Goal: Ask a question

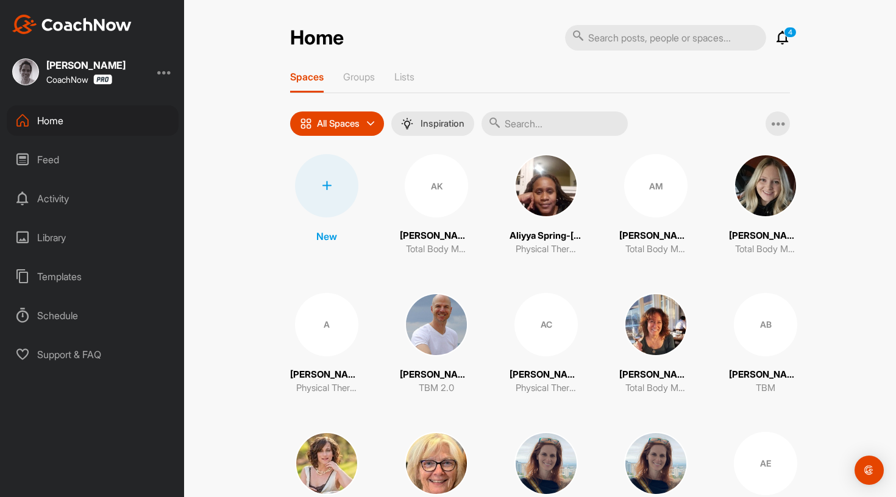
click at [784, 41] on icon at bounding box center [782, 37] width 15 height 15
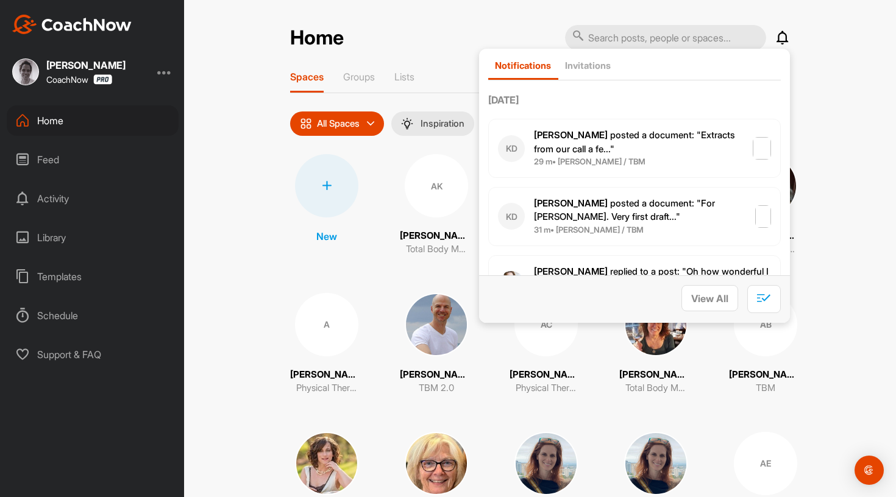
click at [661, 41] on input "text" at bounding box center [665, 38] width 201 height 26
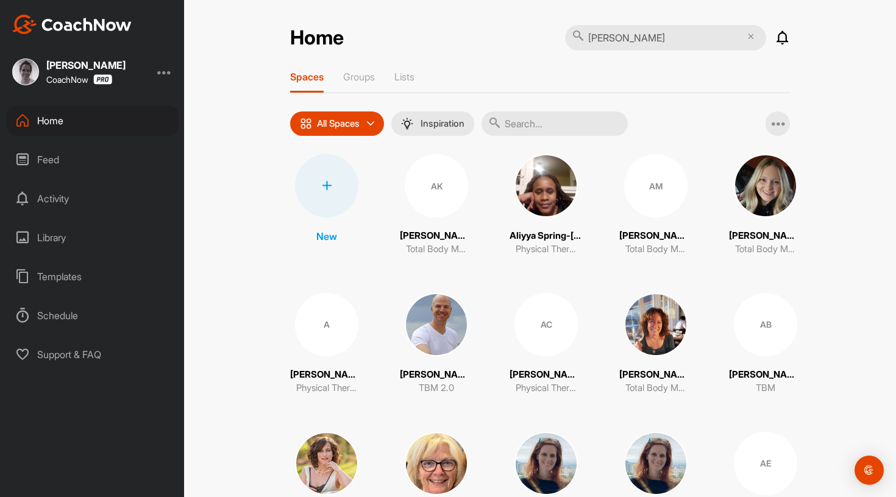
type input "[PERSON_NAME]"
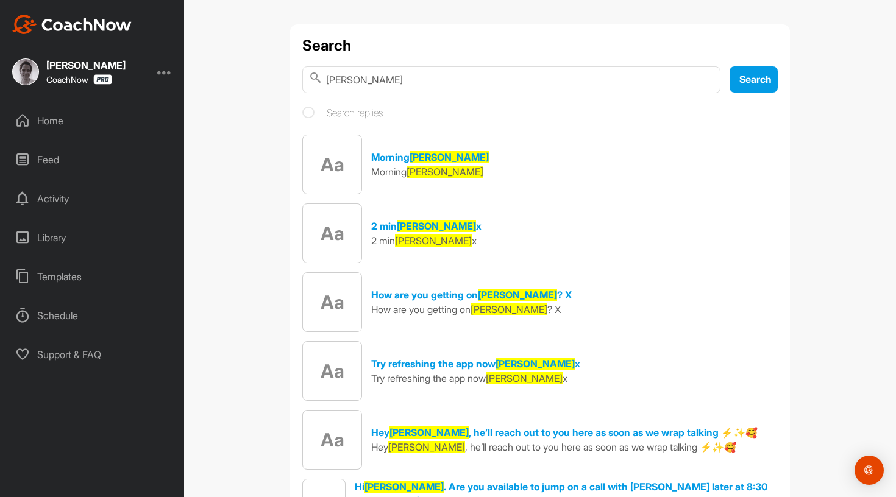
click at [63, 130] on div "Home" at bounding box center [93, 120] width 172 height 30
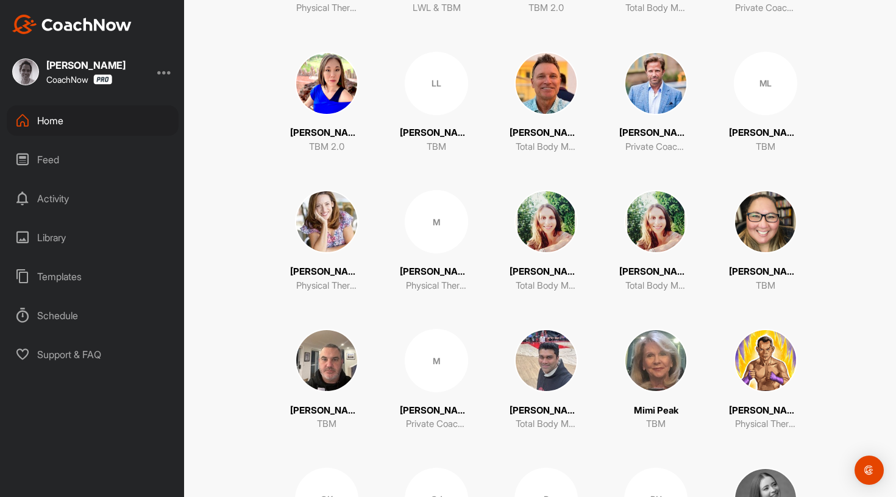
scroll to position [2603, 0]
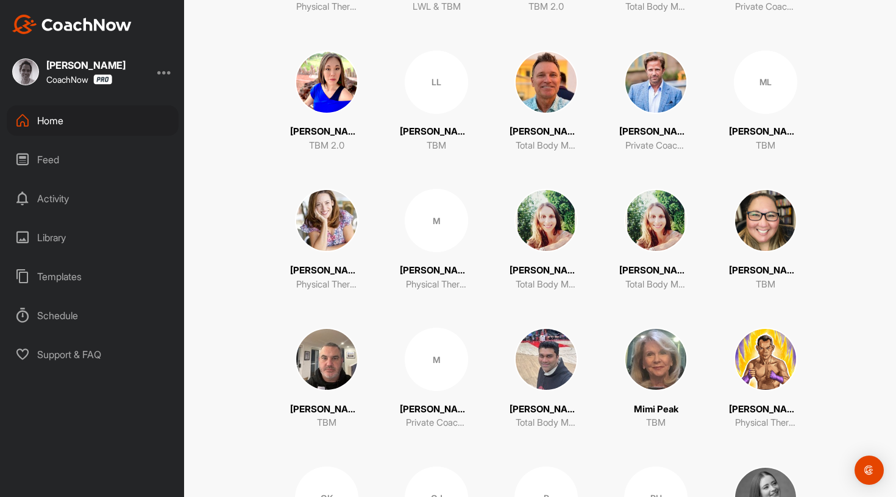
click at [315, 227] on img at bounding box center [326, 220] width 63 height 63
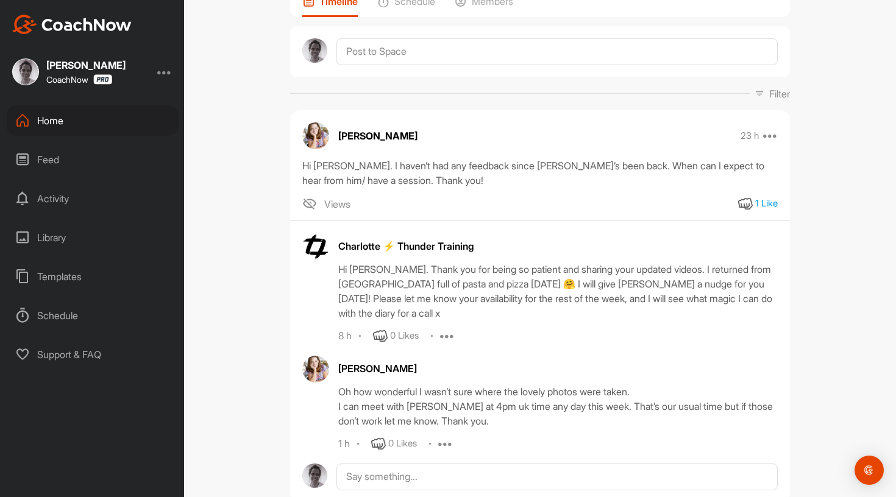
scroll to position [112, 0]
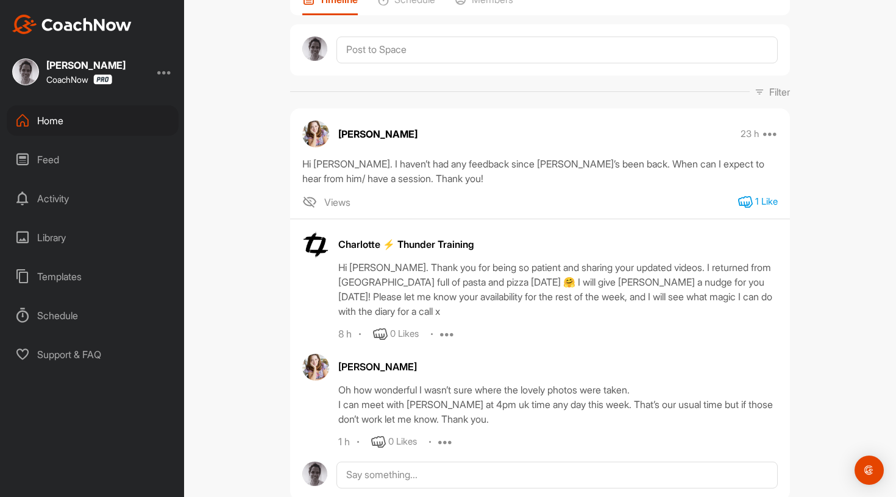
click at [749, 202] on icon at bounding box center [745, 202] width 15 height 15
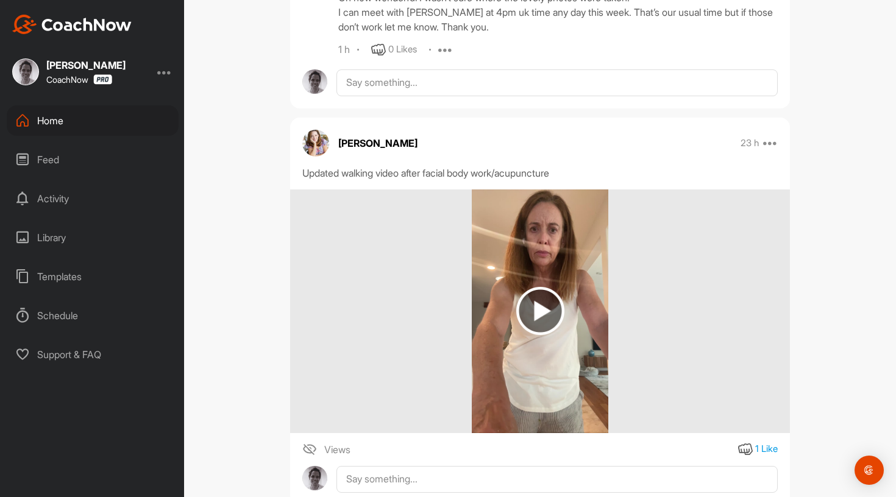
scroll to position [553, 0]
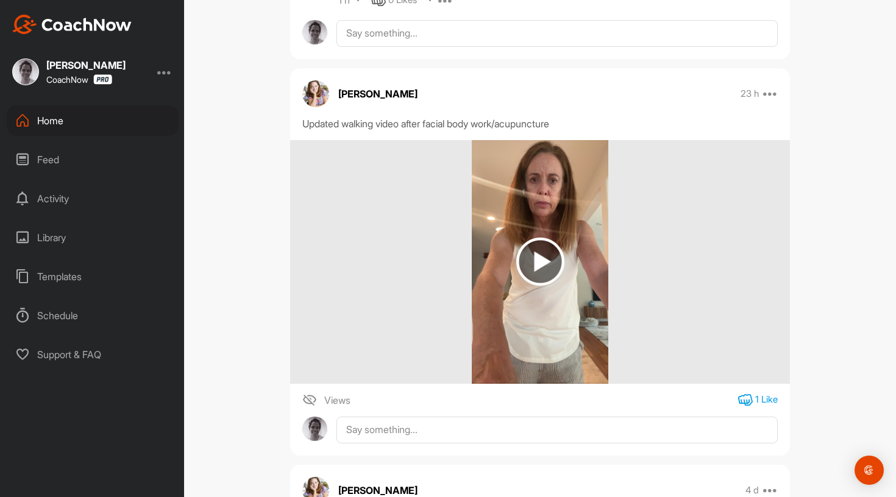
click at [750, 396] on icon at bounding box center [745, 400] width 15 height 15
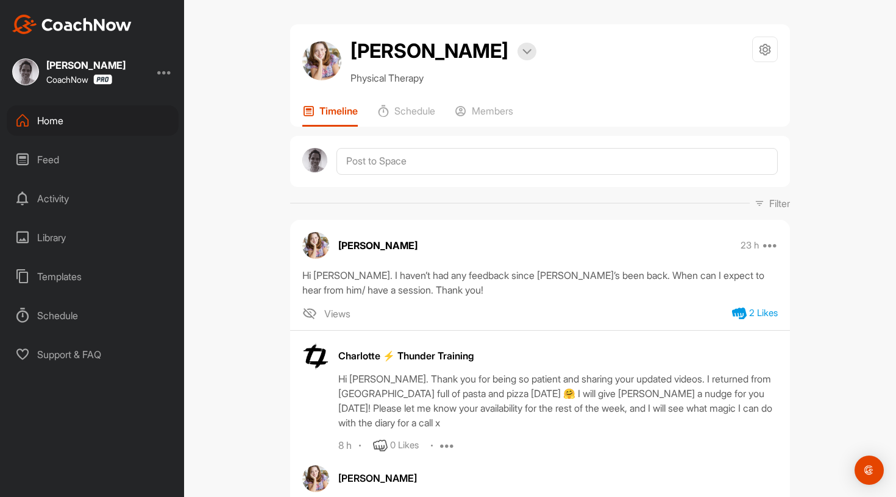
scroll to position [0, 0]
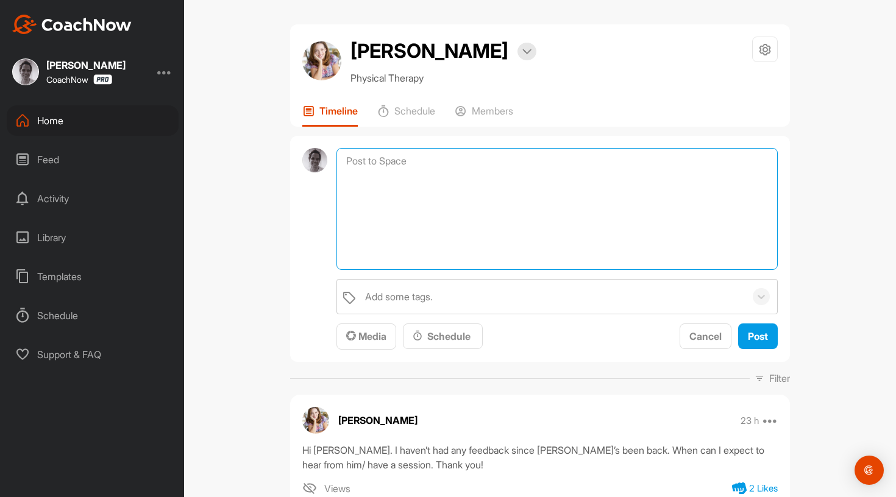
click at [440, 160] on textarea at bounding box center [556, 209] width 441 height 122
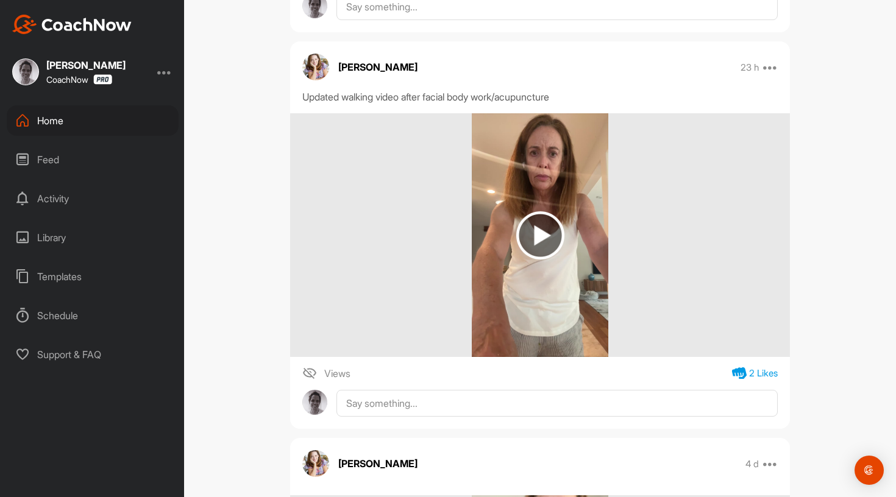
scroll to position [808, 0]
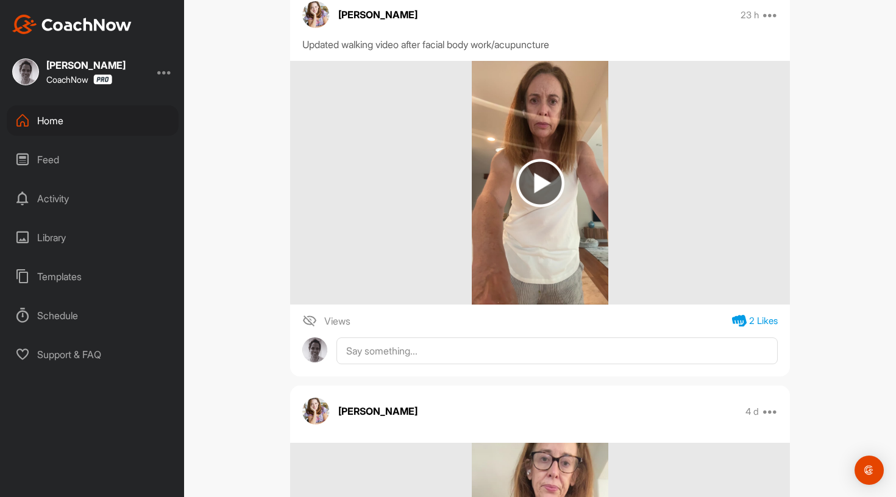
click at [545, 166] on img at bounding box center [540, 183] width 48 height 48
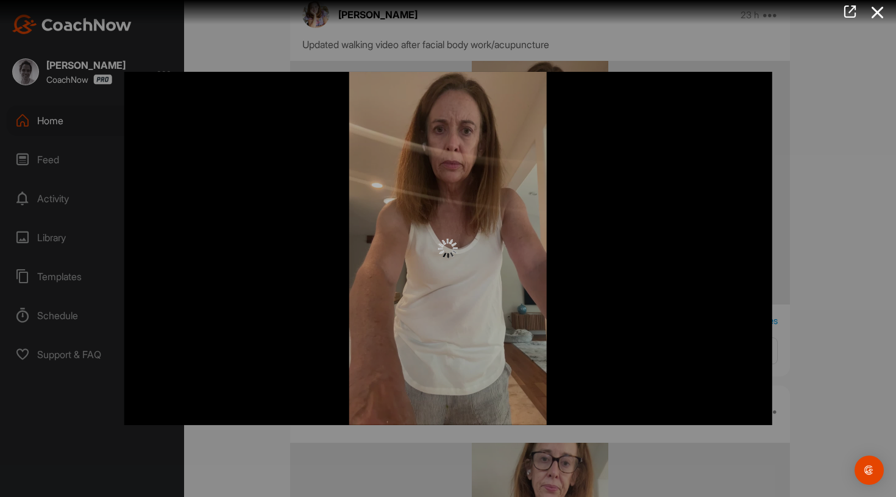
click at [427, 263] on div at bounding box center [448, 249] width 648 height 354
click at [877, 16] on icon at bounding box center [878, 12] width 28 height 23
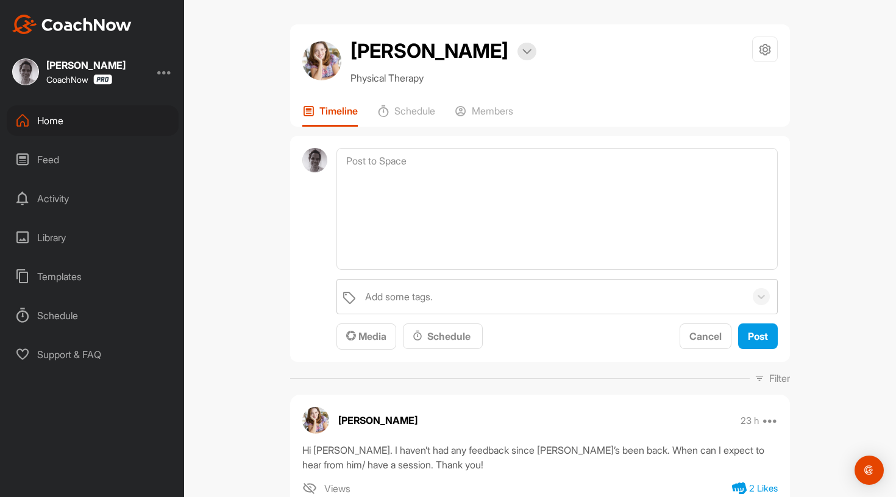
scroll to position [0, 0]
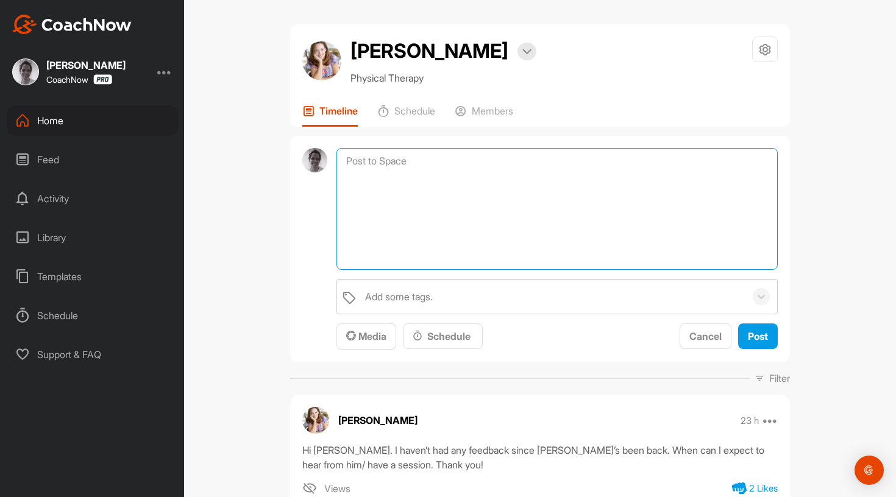
click at [539, 176] on textarea at bounding box center [556, 209] width 441 height 122
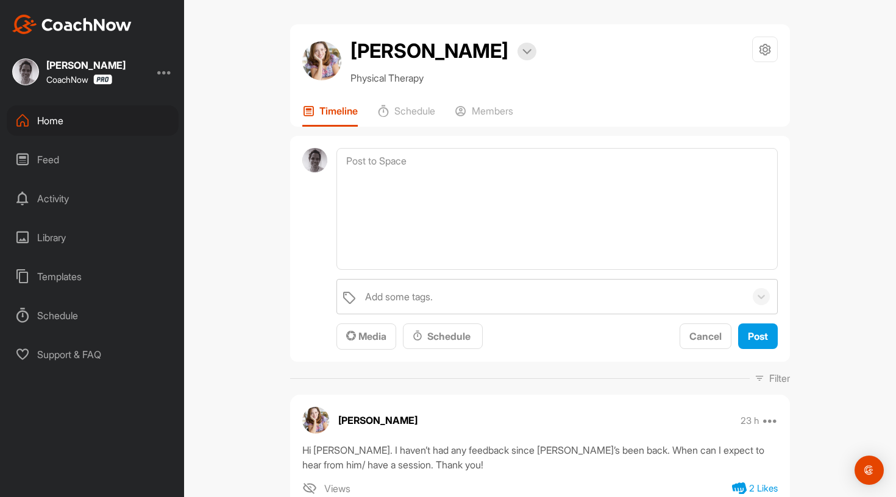
click at [36, 132] on div "Home" at bounding box center [93, 120] width 172 height 30
